Goal: Information Seeking & Learning: Stay updated

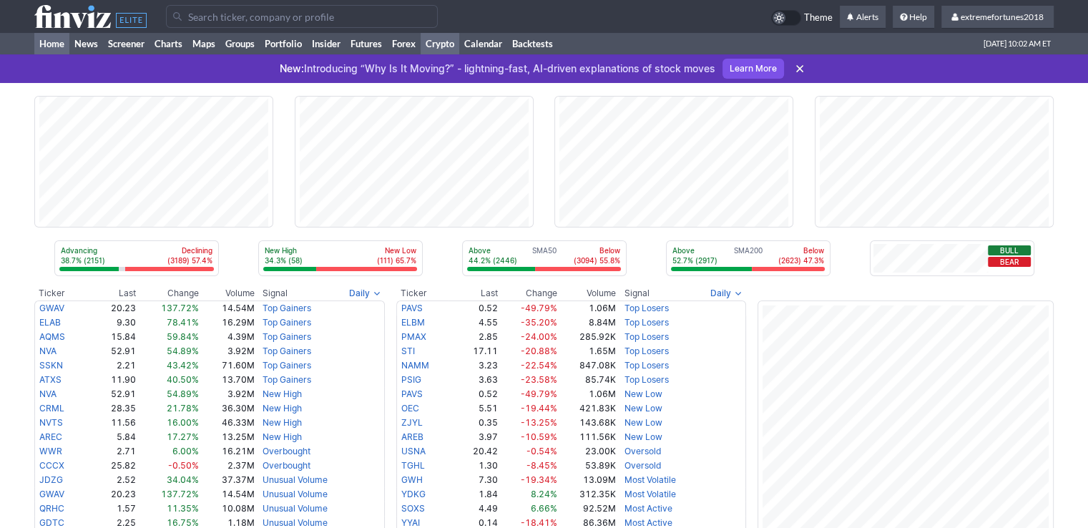
click at [450, 49] on link "Crypto" at bounding box center [440, 43] width 39 height 21
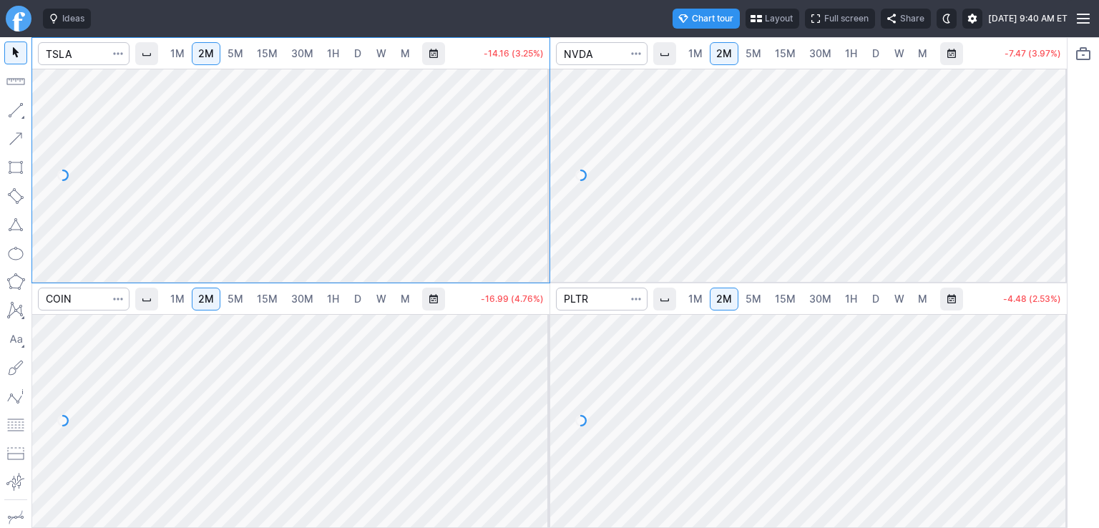
drag, startPoint x: 539, startPoint y: 131, endPoint x: 537, endPoint y: 169, distance: 38.0
click at [535, 165] on div at bounding box center [534, 171] width 30 height 177
drag, startPoint x: 542, startPoint y: 367, endPoint x: 542, endPoint y: 380, distance: 12.9
click at [542, 380] on div at bounding box center [534, 416] width 30 height 177
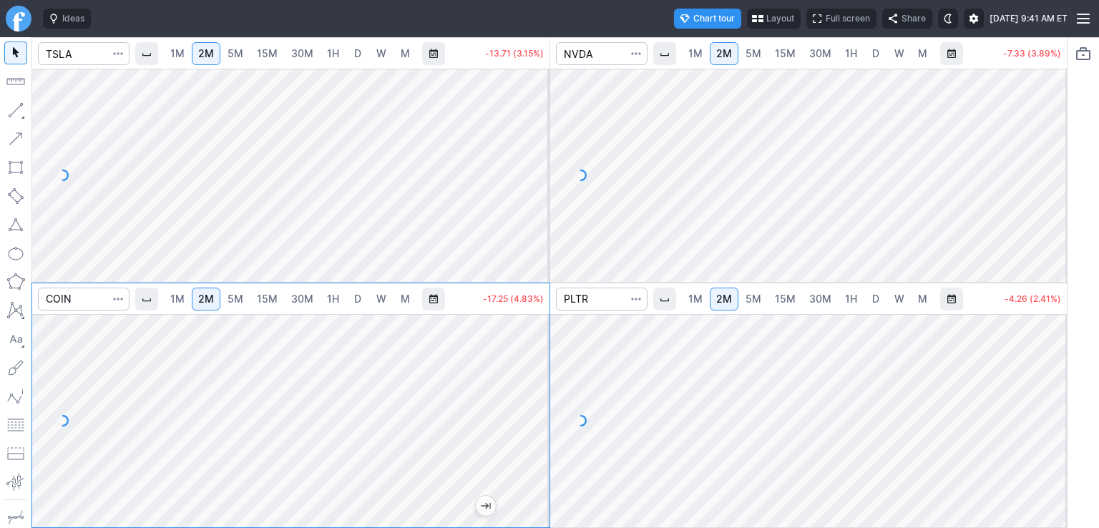
drag, startPoint x: 1047, startPoint y: 158, endPoint x: 1047, endPoint y: 182, distance: 24.3
click at [1050, 184] on div at bounding box center [1052, 171] width 30 height 177
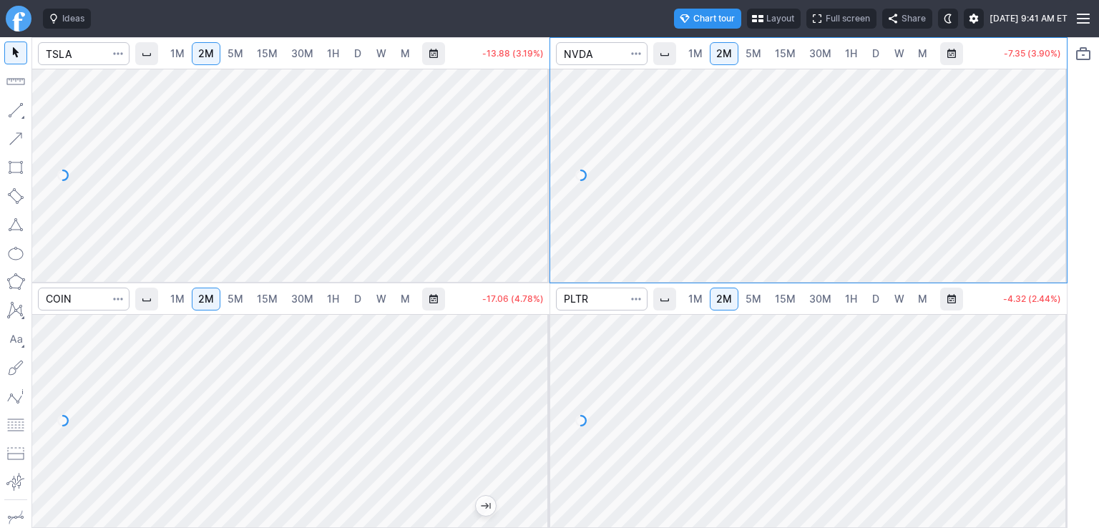
drag, startPoint x: 1059, startPoint y: 147, endPoint x: 1058, endPoint y: 139, distance: 7.9
click at [1058, 139] on div at bounding box center [1052, 171] width 30 height 177
drag, startPoint x: 532, startPoint y: 124, endPoint x: 531, endPoint y: 136, distance: 11.5
click at [532, 137] on div at bounding box center [534, 171] width 30 height 177
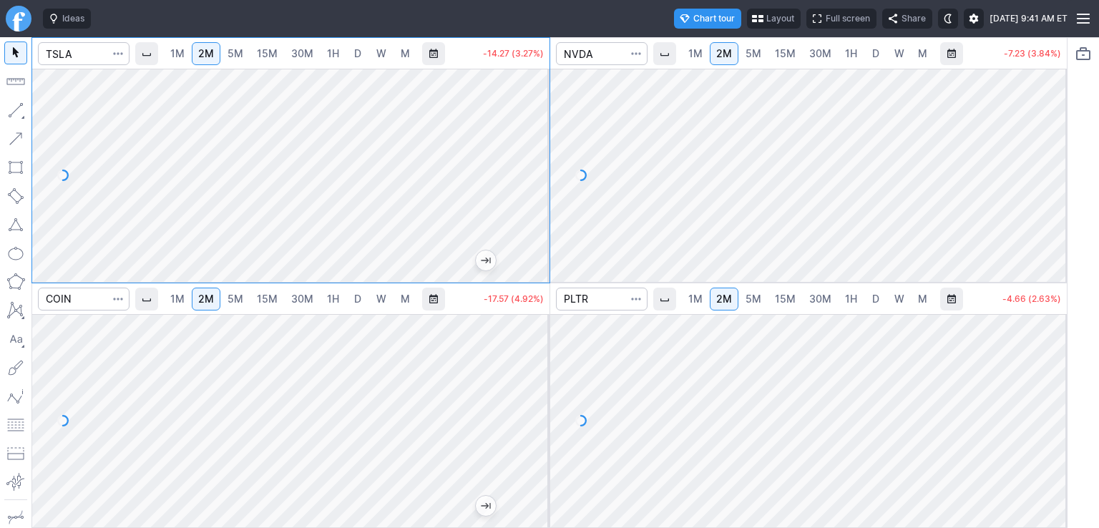
drag, startPoint x: 1046, startPoint y: 354, endPoint x: 1053, endPoint y: 409, distance: 55.6
click at [1053, 409] on div at bounding box center [1052, 416] width 30 height 177
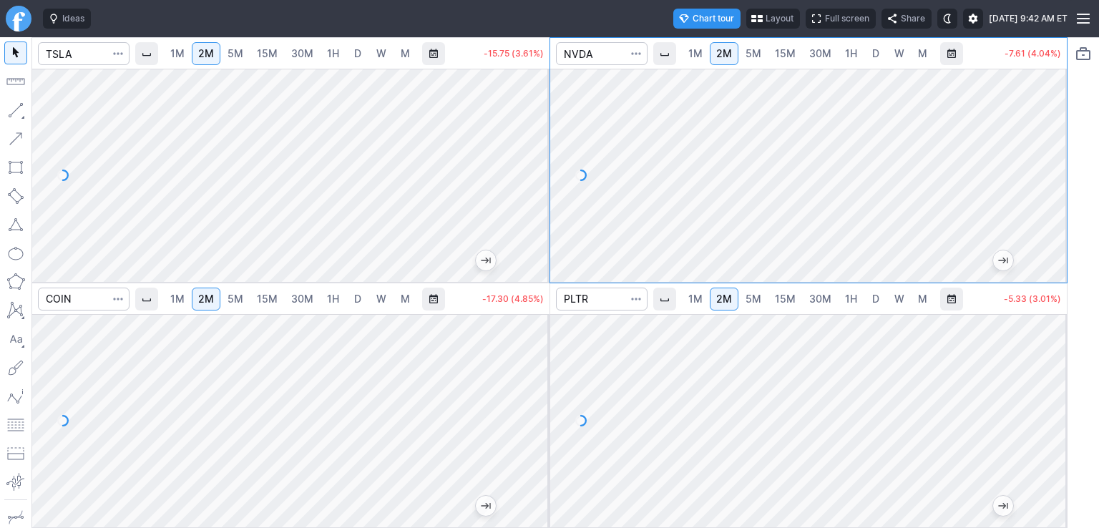
drag, startPoint x: 1053, startPoint y: 175, endPoint x: 1056, endPoint y: 153, distance: 21.7
click at [1056, 153] on div at bounding box center [1052, 171] width 30 height 177
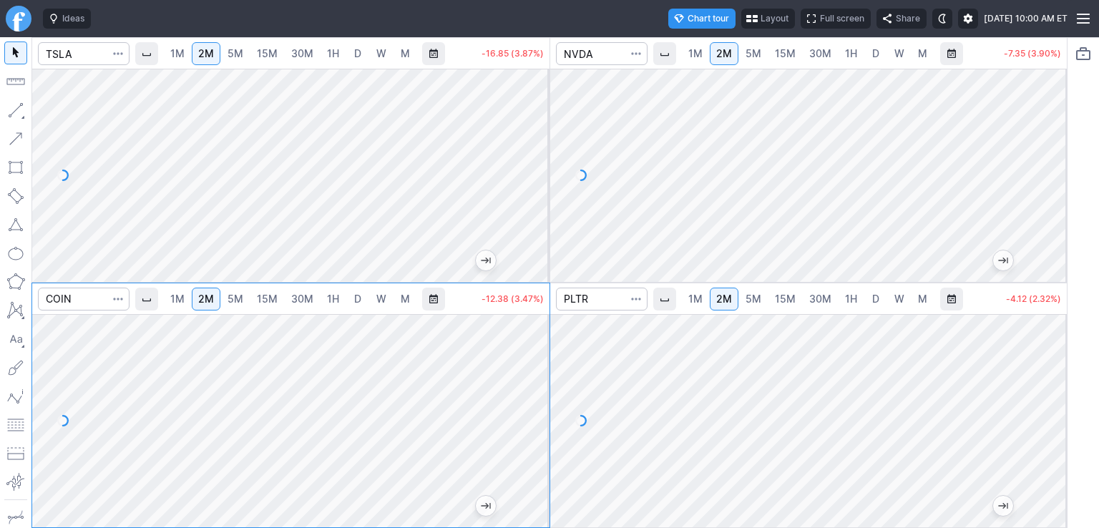
drag, startPoint x: 539, startPoint y: 185, endPoint x: 537, endPoint y: 135, distance: 50.1
click at [537, 135] on div at bounding box center [534, 171] width 30 height 177
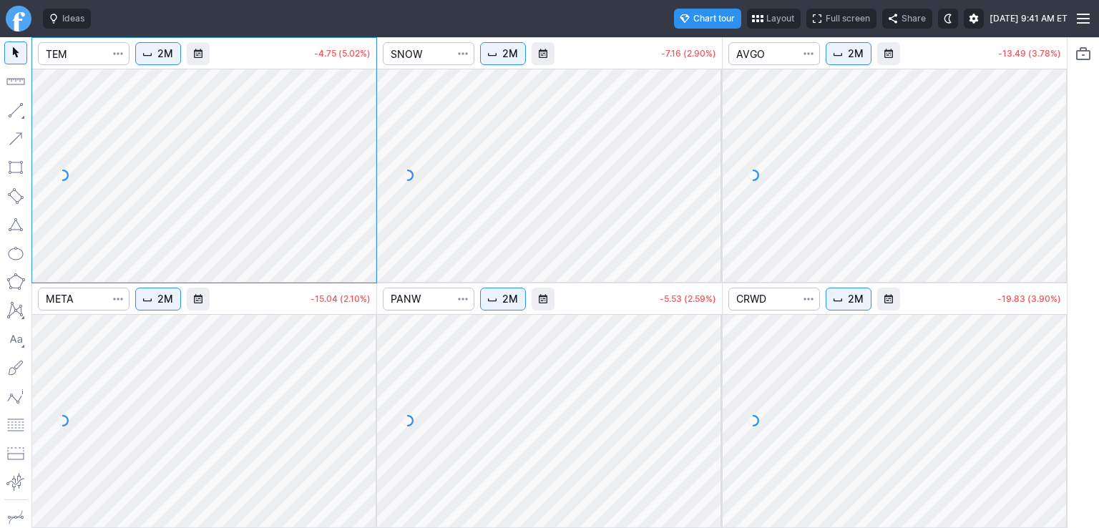
drag, startPoint x: 369, startPoint y: 100, endPoint x: 369, endPoint y: 179, distance: 78.7
click at [369, 179] on div at bounding box center [361, 171] width 30 height 177
drag, startPoint x: 716, startPoint y: 121, endPoint x: 715, endPoint y: 148, distance: 27.2
click at [715, 161] on div at bounding box center [707, 171] width 30 height 177
drag, startPoint x: 1052, startPoint y: 94, endPoint x: 1047, endPoint y: 165, distance: 70.3
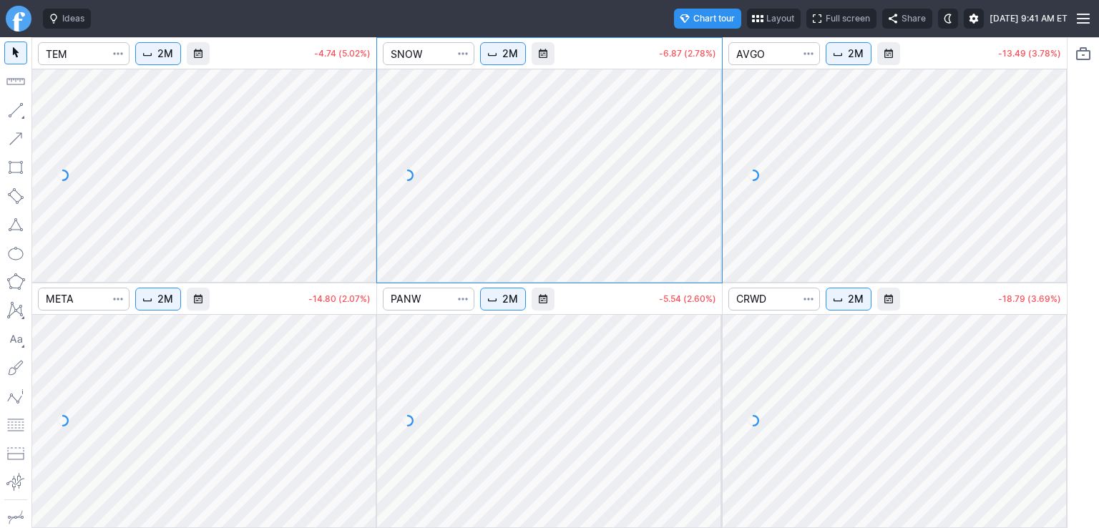
click at [1047, 165] on div at bounding box center [1052, 171] width 30 height 177
drag, startPoint x: 1047, startPoint y: 333, endPoint x: 1047, endPoint y: 378, distance: 45.8
click at [1060, 384] on div at bounding box center [1052, 416] width 30 height 177
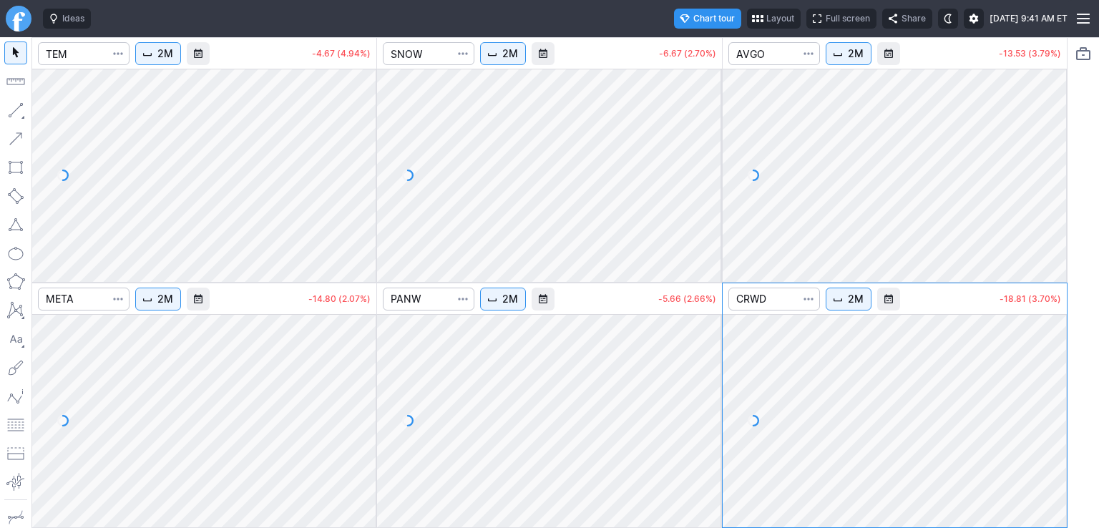
drag, startPoint x: 715, startPoint y: 383, endPoint x: 710, endPoint y: 403, distance: 20.0
click at [715, 405] on div at bounding box center [707, 416] width 30 height 177
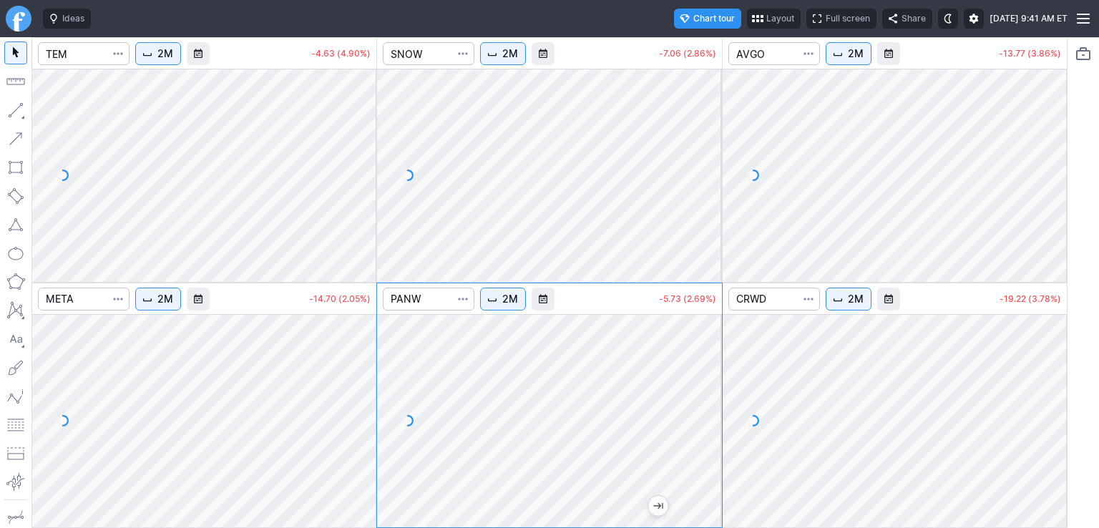
drag, startPoint x: 360, startPoint y: 341, endPoint x: 356, endPoint y: 378, distance: 37.5
click at [359, 381] on div at bounding box center [361, 416] width 30 height 177
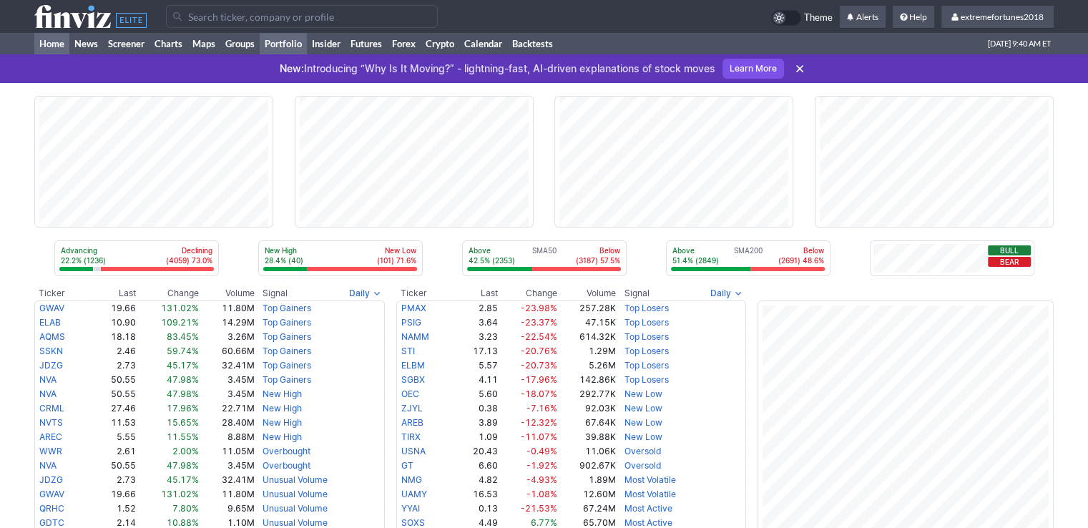
click at [283, 46] on link "Portfolio" at bounding box center [283, 43] width 47 height 21
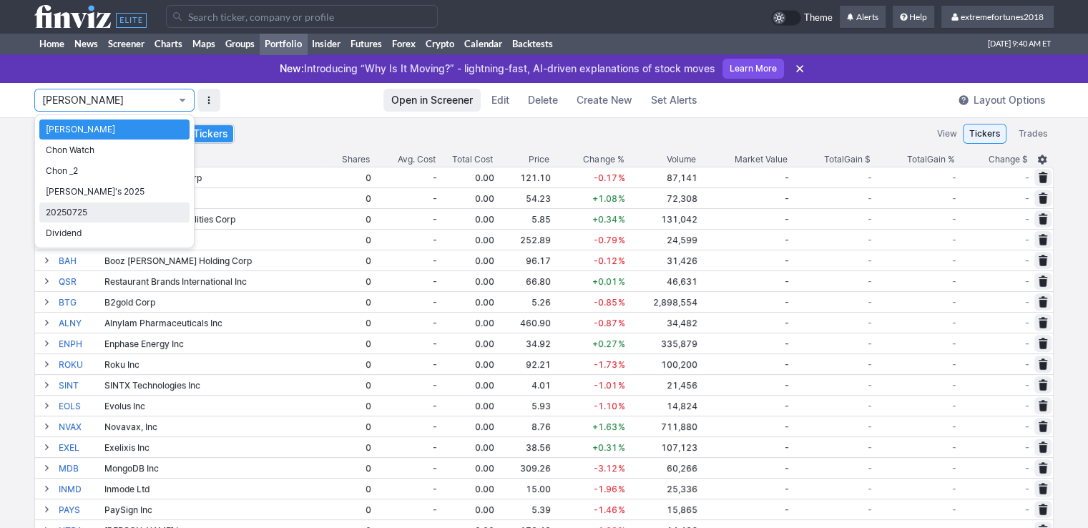
click at [106, 215] on span "20250725" at bounding box center [114, 212] width 137 height 14
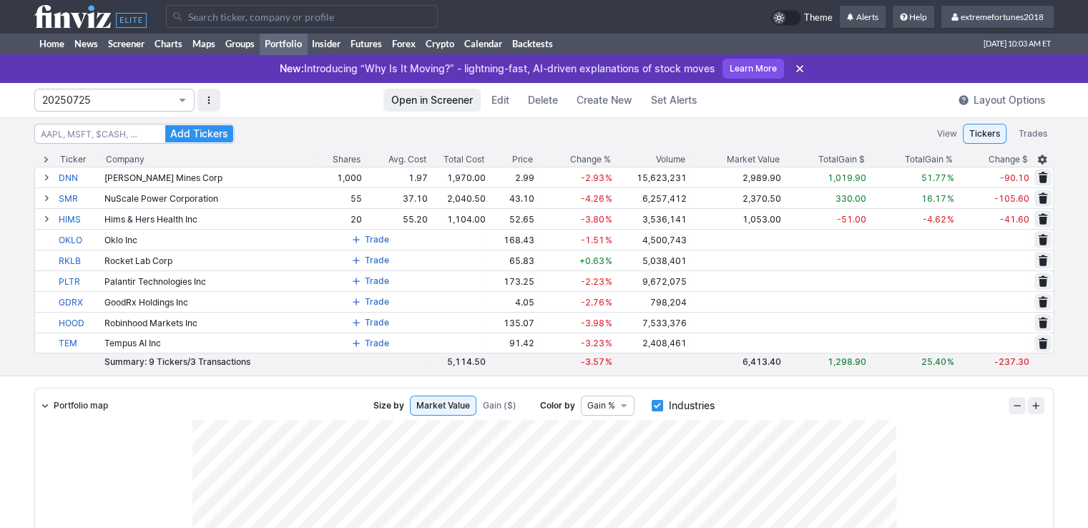
click at [89, 101] on span "20250725" at bounding box center [107, 100] width 130 height 14
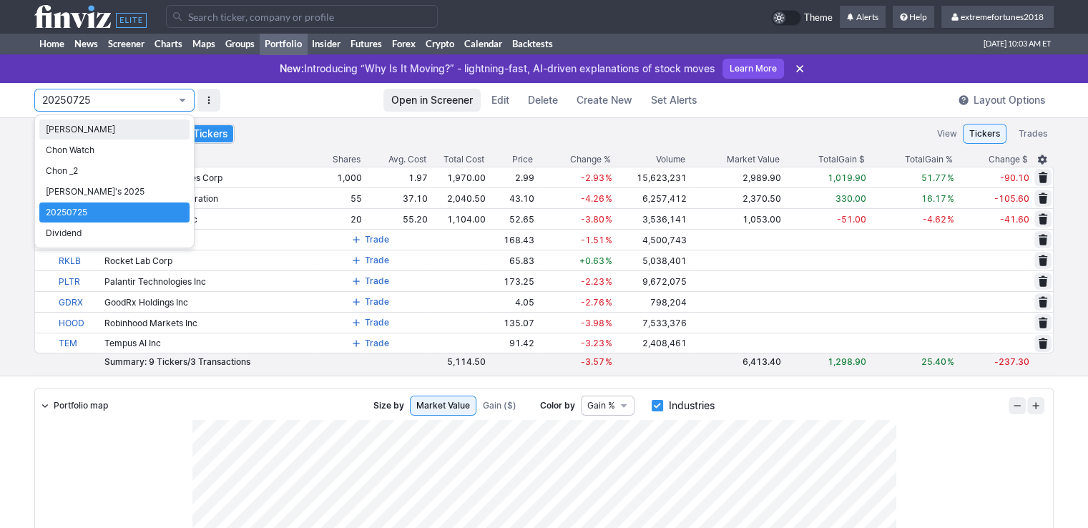
click at [84, 124] on span "Isabel_Watch" at bounding box center [114, 129] width 137 height 14
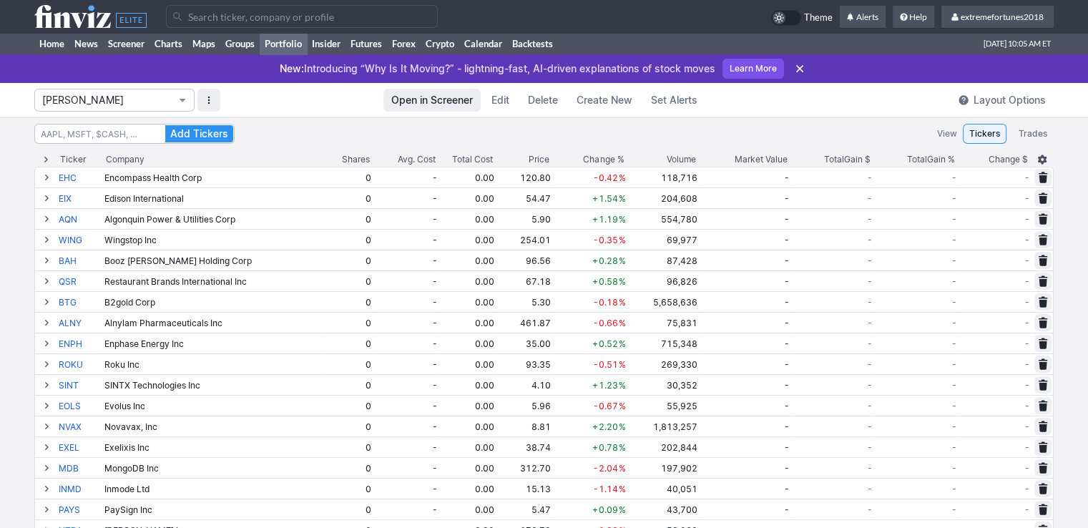
click at [92, 101] on span "Isabel_Watch" at bounding box center [107, 100] width 130 height 14
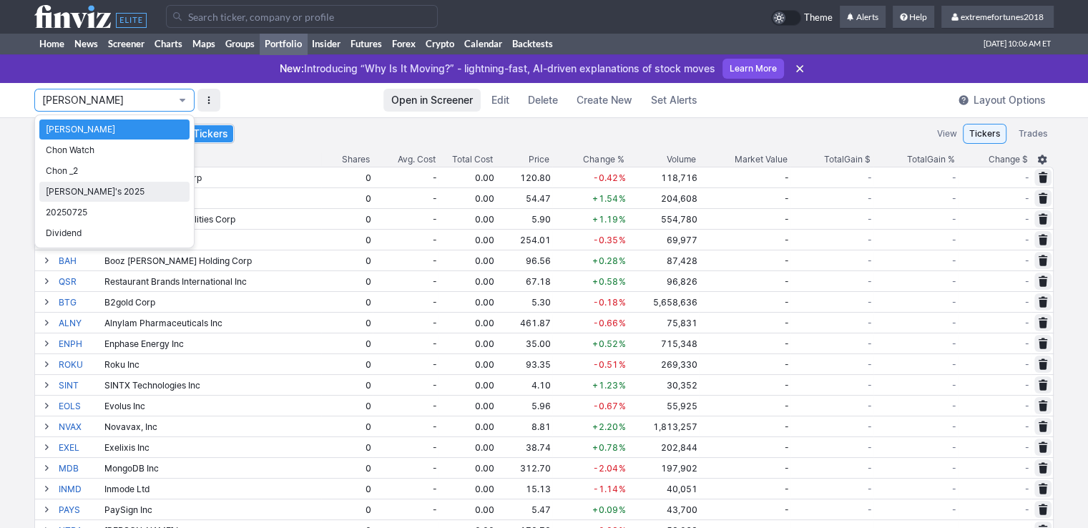
click at [97, 191] on span "Nancy's 2025" at bounding box center [114, 192] width 137 height 14
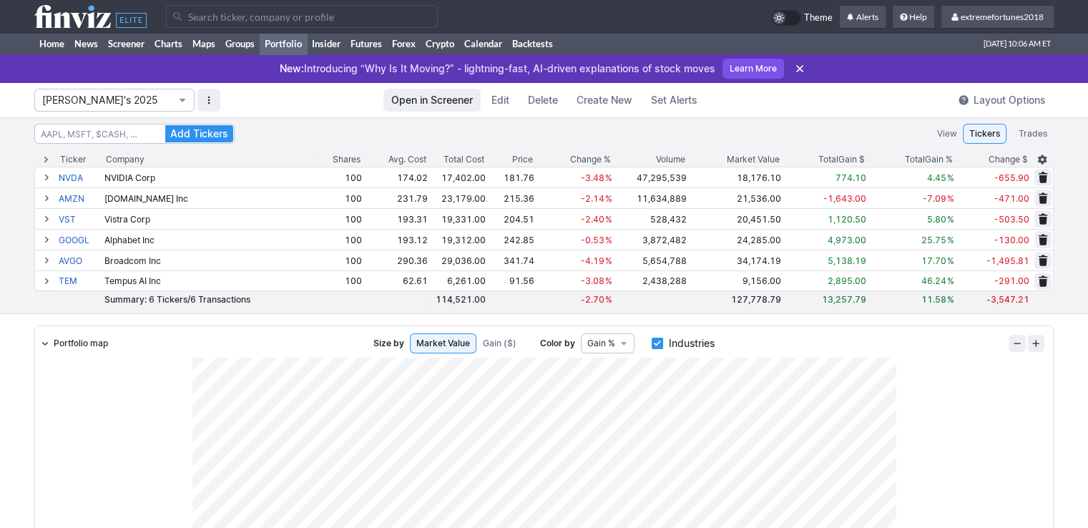
click at [66, 100] on span "Nancy's 2025" at bounding box center [107, 100] width 130 height 14
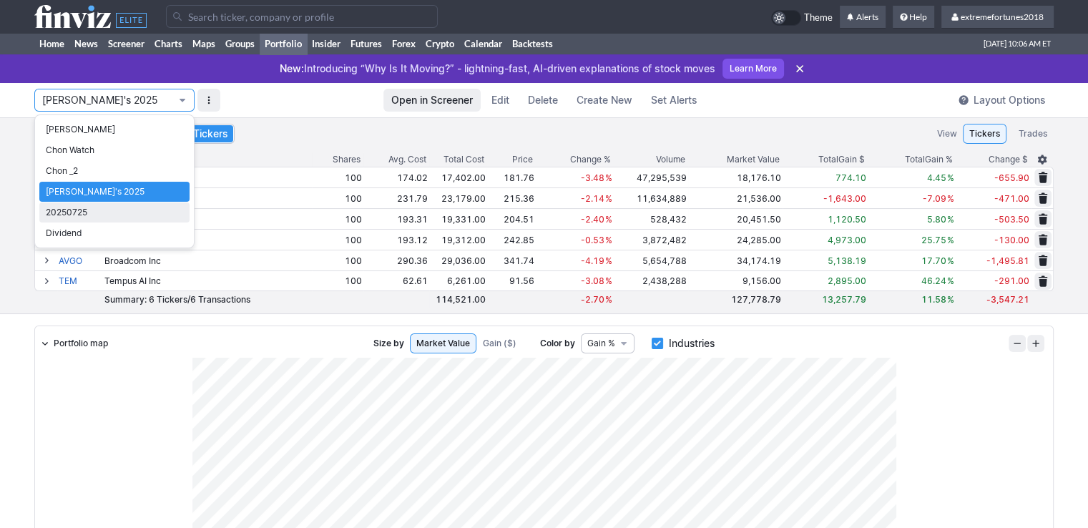
click at [79, 215] on span "20250725" at bounding box center [114, 212] width 137 height 14
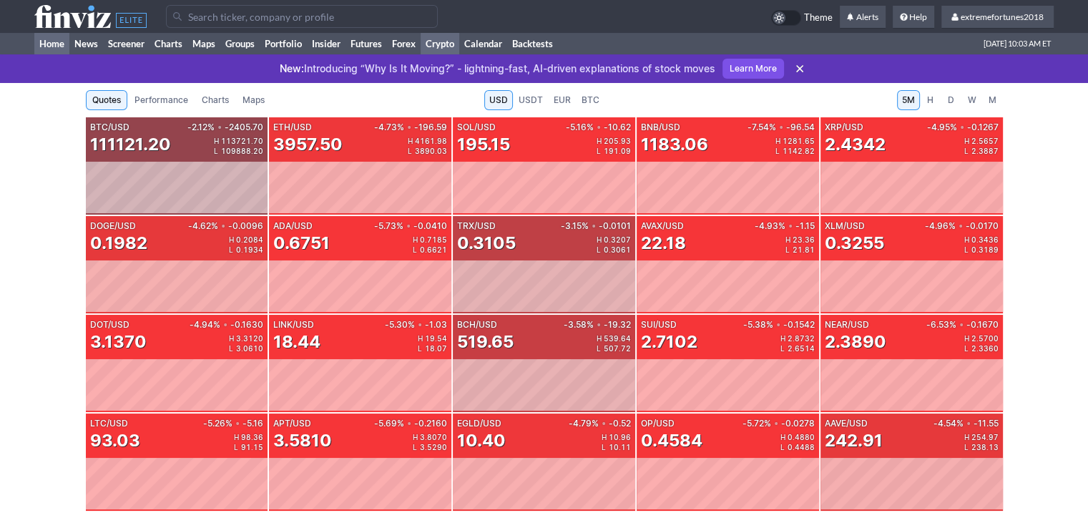
click at [55, 46] on link "Home" at bounding box center [51, 43] width 35 height 21
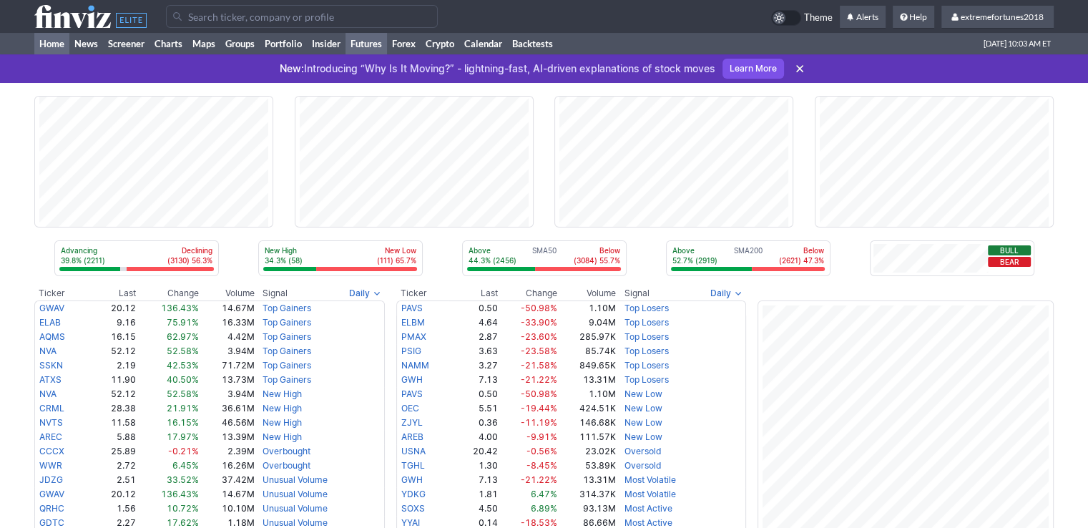
click at [365, 45] on link "Futures" at bounding box center [366, 43] width 41 height 21
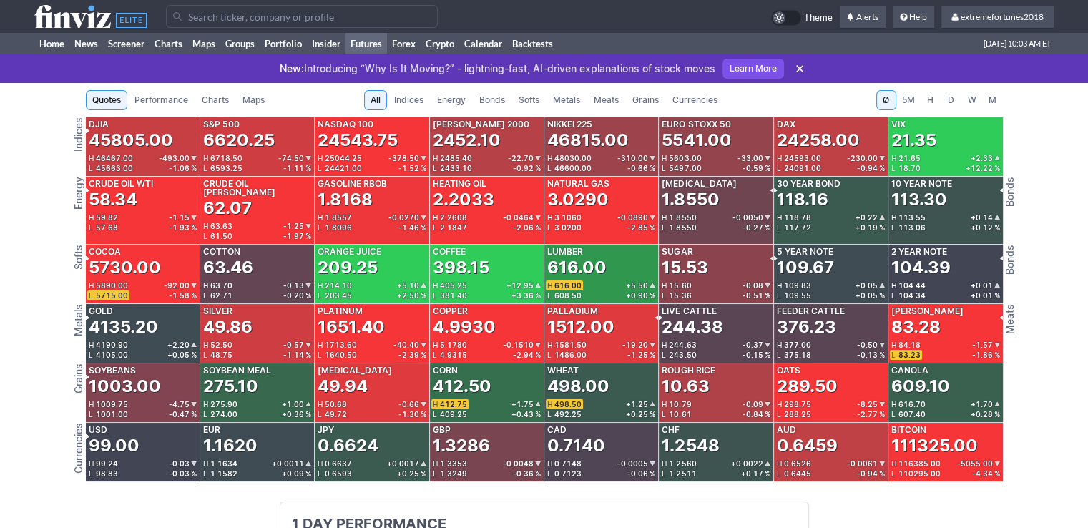
click at [569, 103] on span "Metals" at bounding box center [566, 100] width 27 height 14
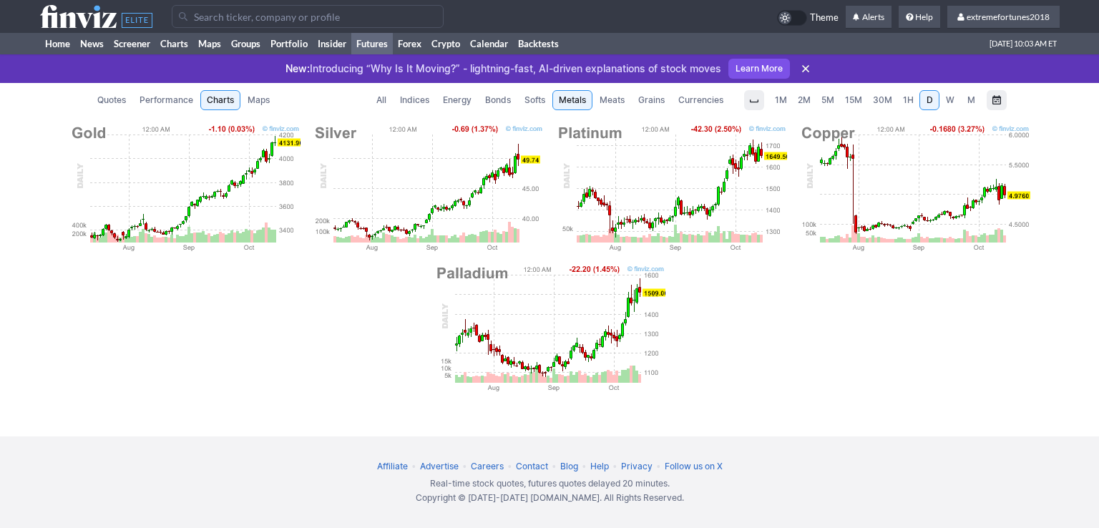
click at [444, 175] on img at bounding box center [428, 188] width 232 height 129
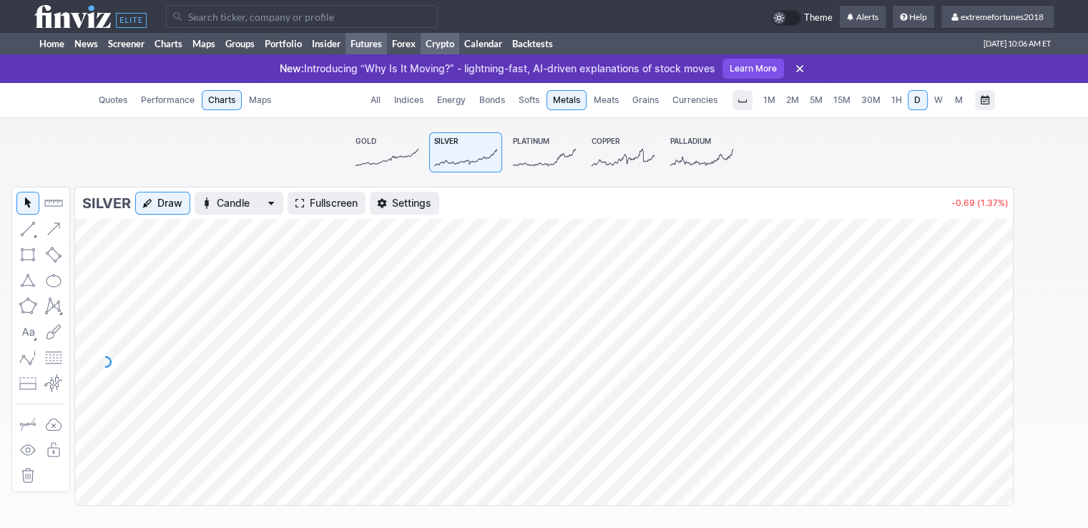
click at [444, 46] on link "Crypto" at bounding box center [440, 43] width 39 height 21
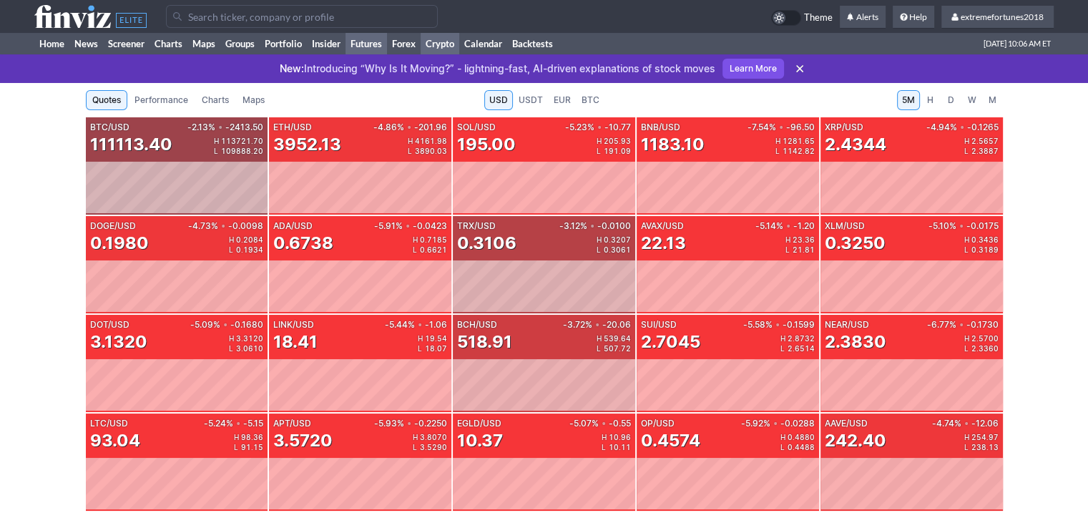
click at [381, 44] on link "Futures" at bounding box center [366, 43] width 41 height 21
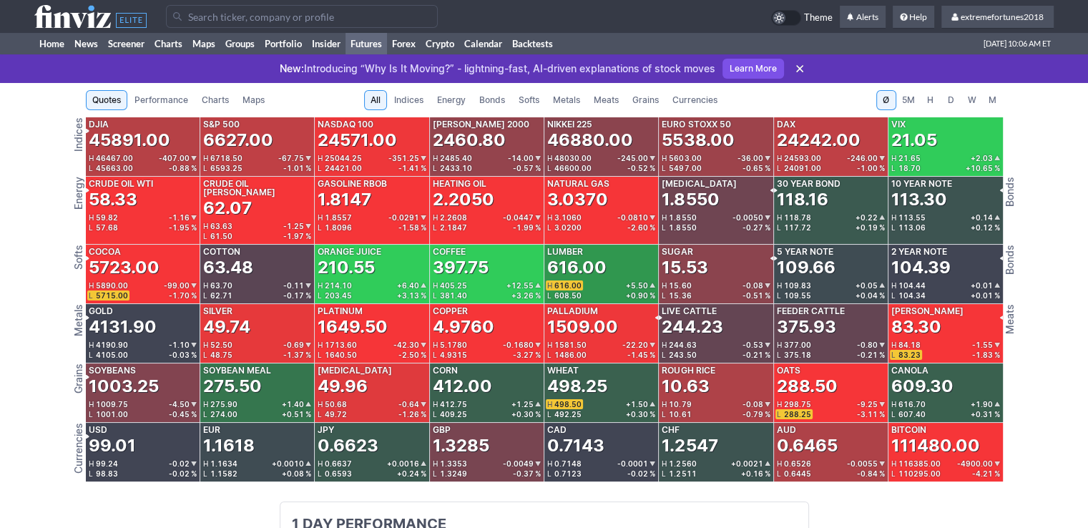
click at [695, 104] on span "Currencies" at bounding box center [695, 100] width 45 height 14
